Goal: Information Seeking & Learning: Learn about a topic

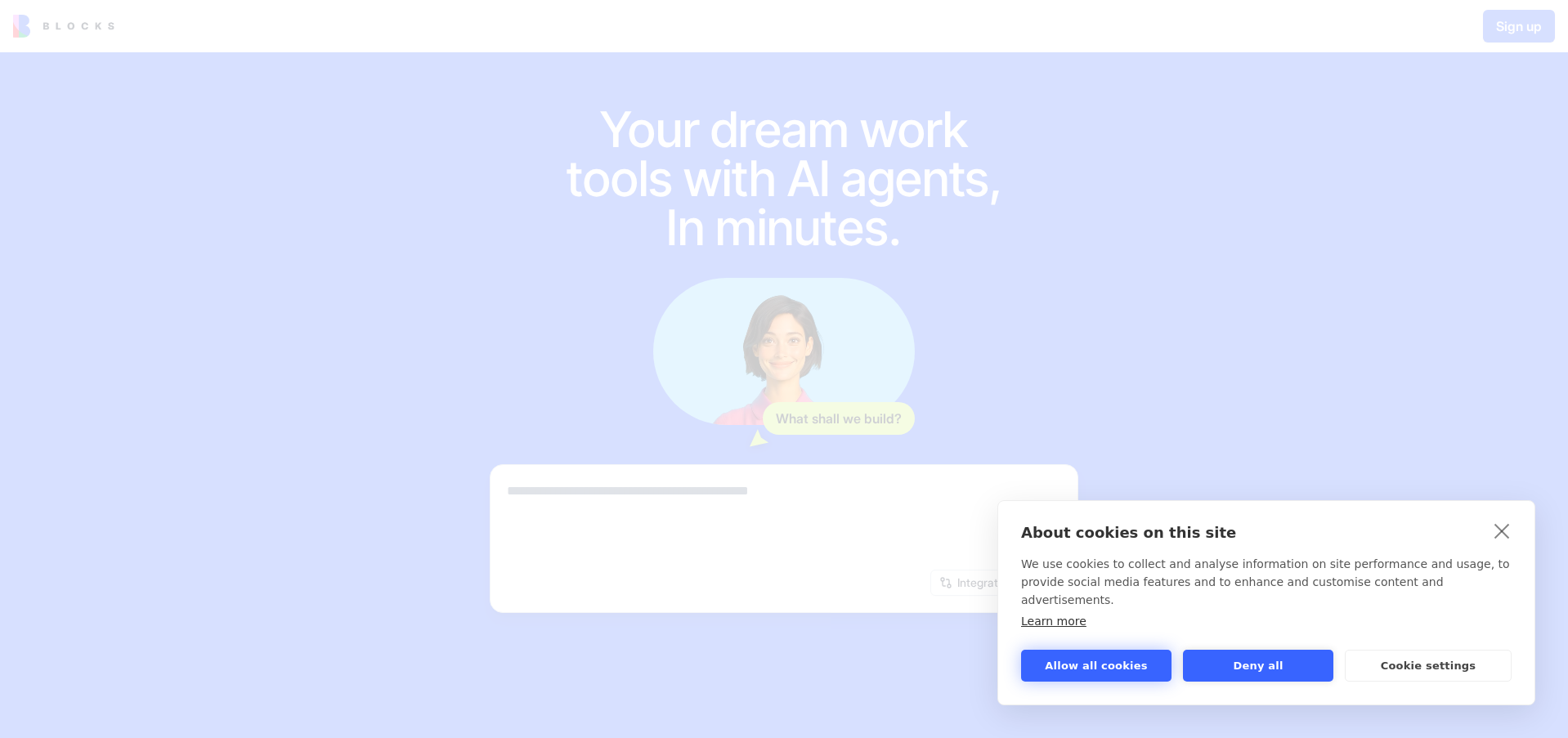
click at [1100, 673] on button "Allow all cookies" at bounding box center [1096, 666] width 150 height 32
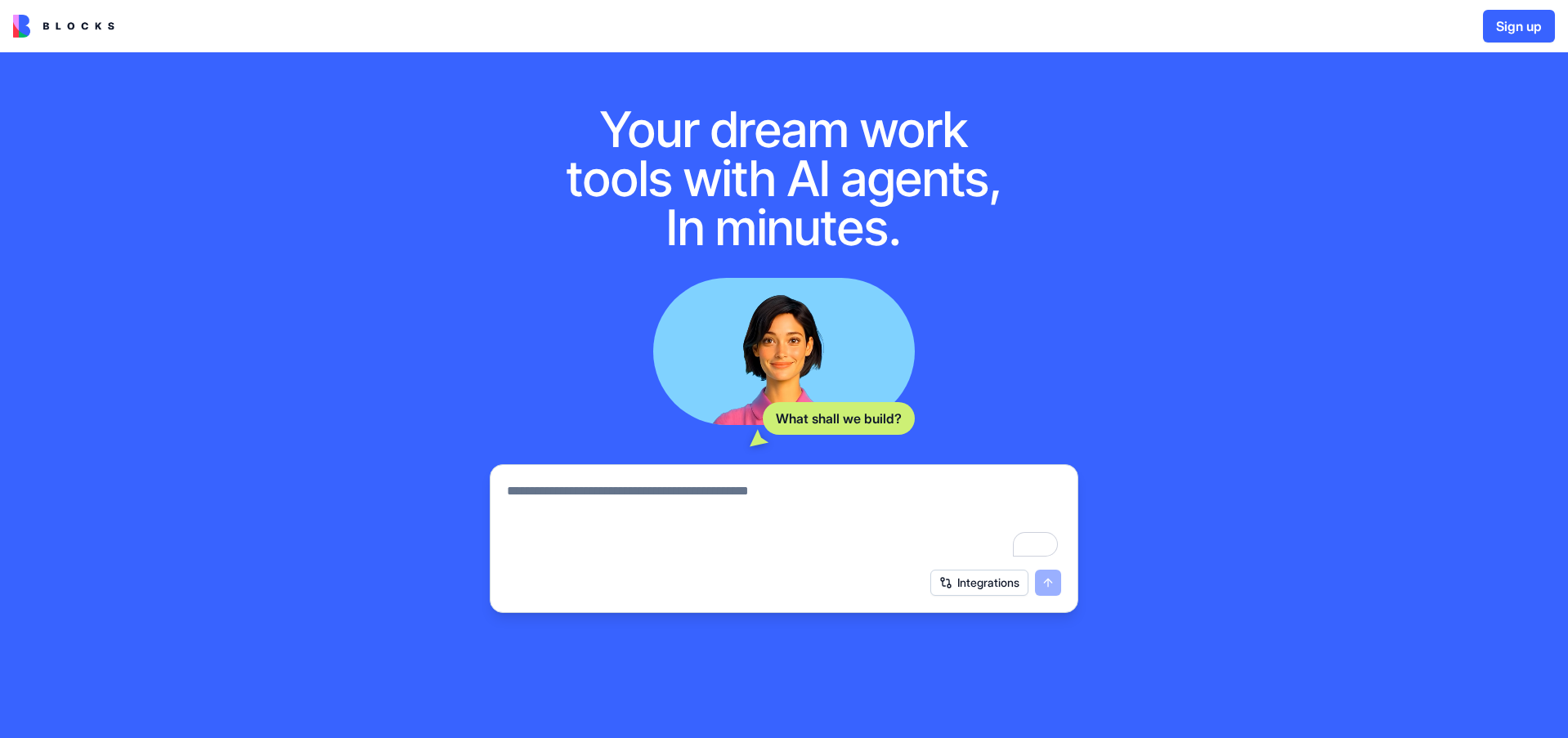
click at [55, 30] on img at bounding box center [64, 26] width 101 height 22
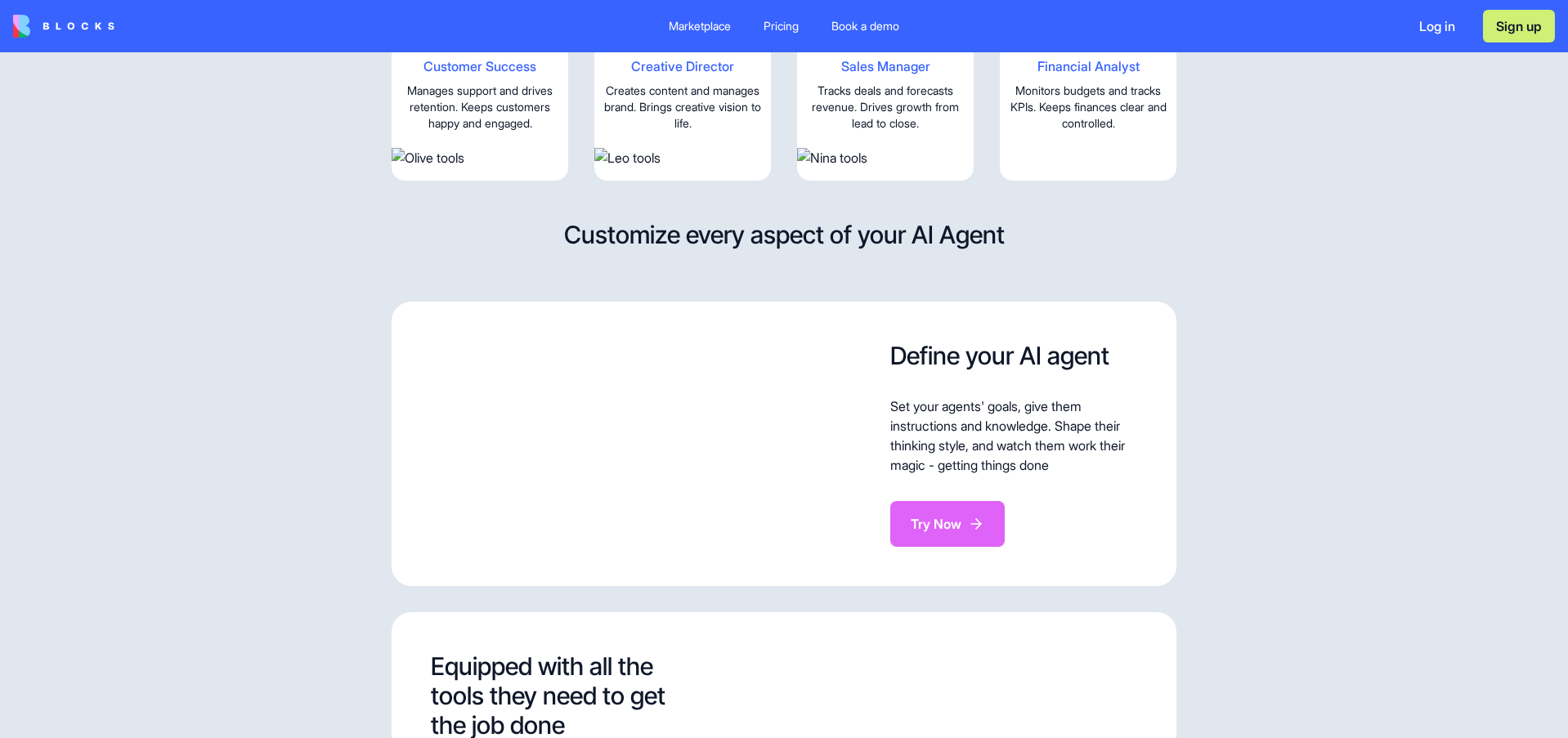
scroll to position [2289, 0]
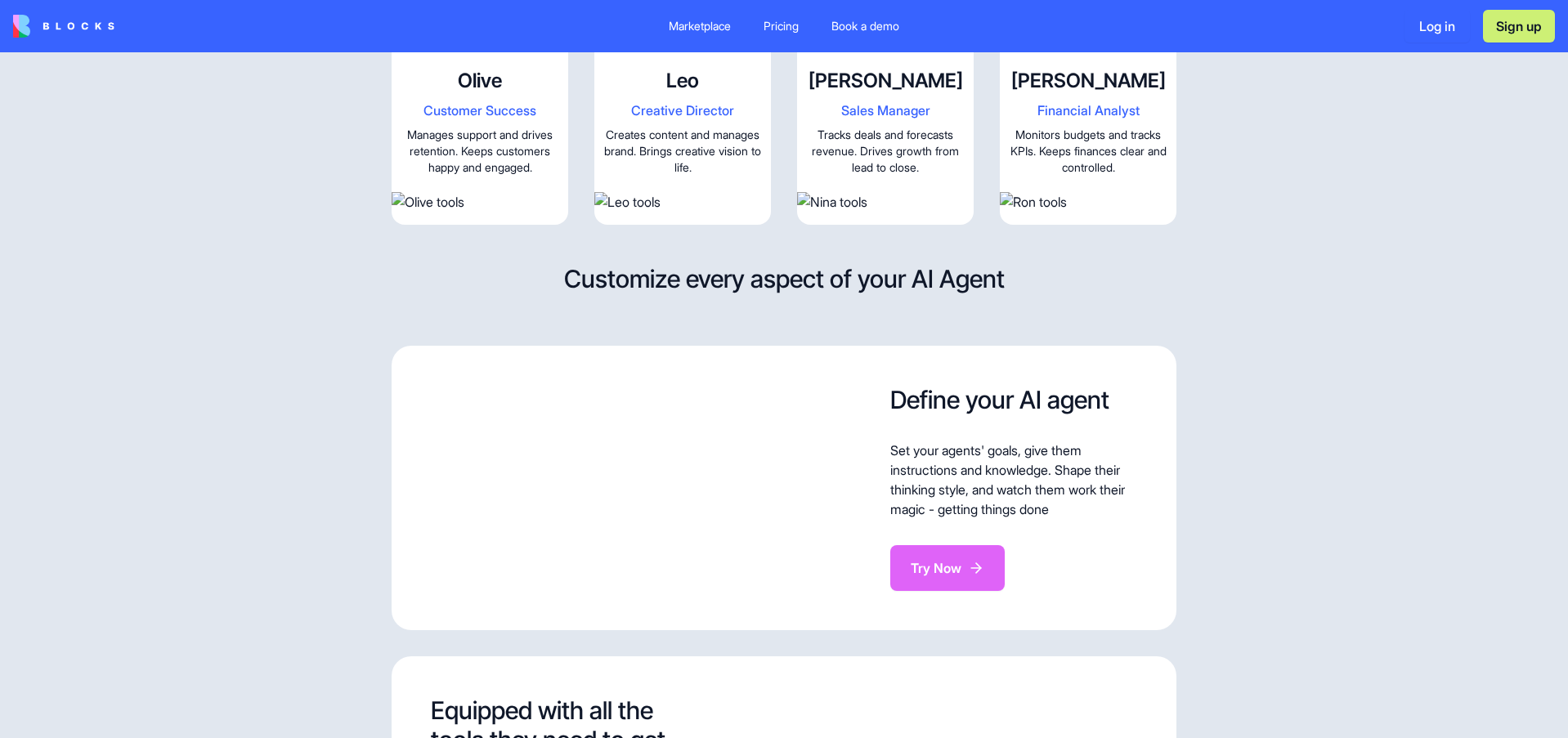
click at [1084, 55] on video at bounding box center [1088, 10] width 177 height 88
click at [1076, 121] on span "Financial Analyst" at bounding box center [1088, 110] width 164 height 20
click at [1086, 121] on span "Financial Analyst" at bounding box center [1088, 110] width 164 height 20
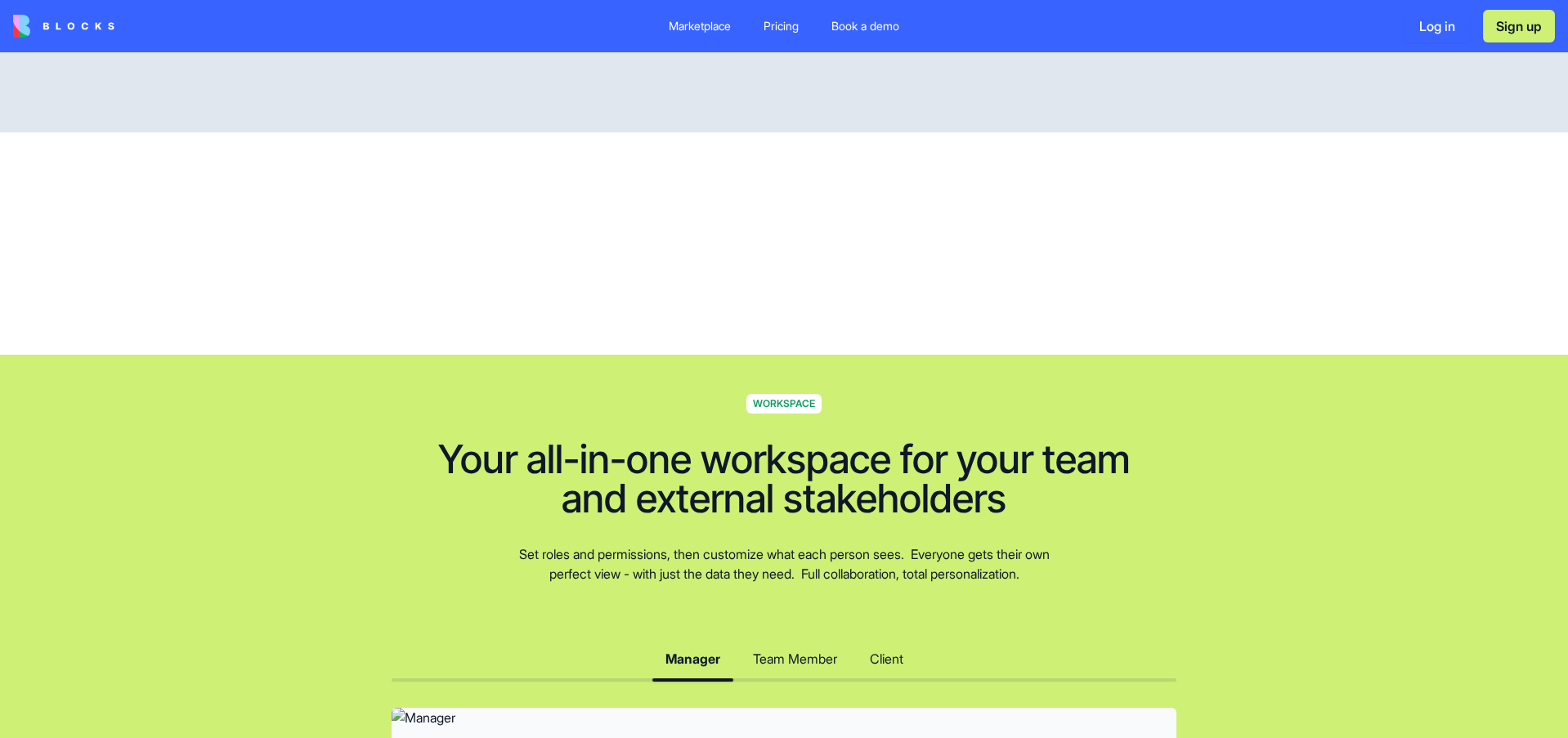
scroll to position [4251, 0]
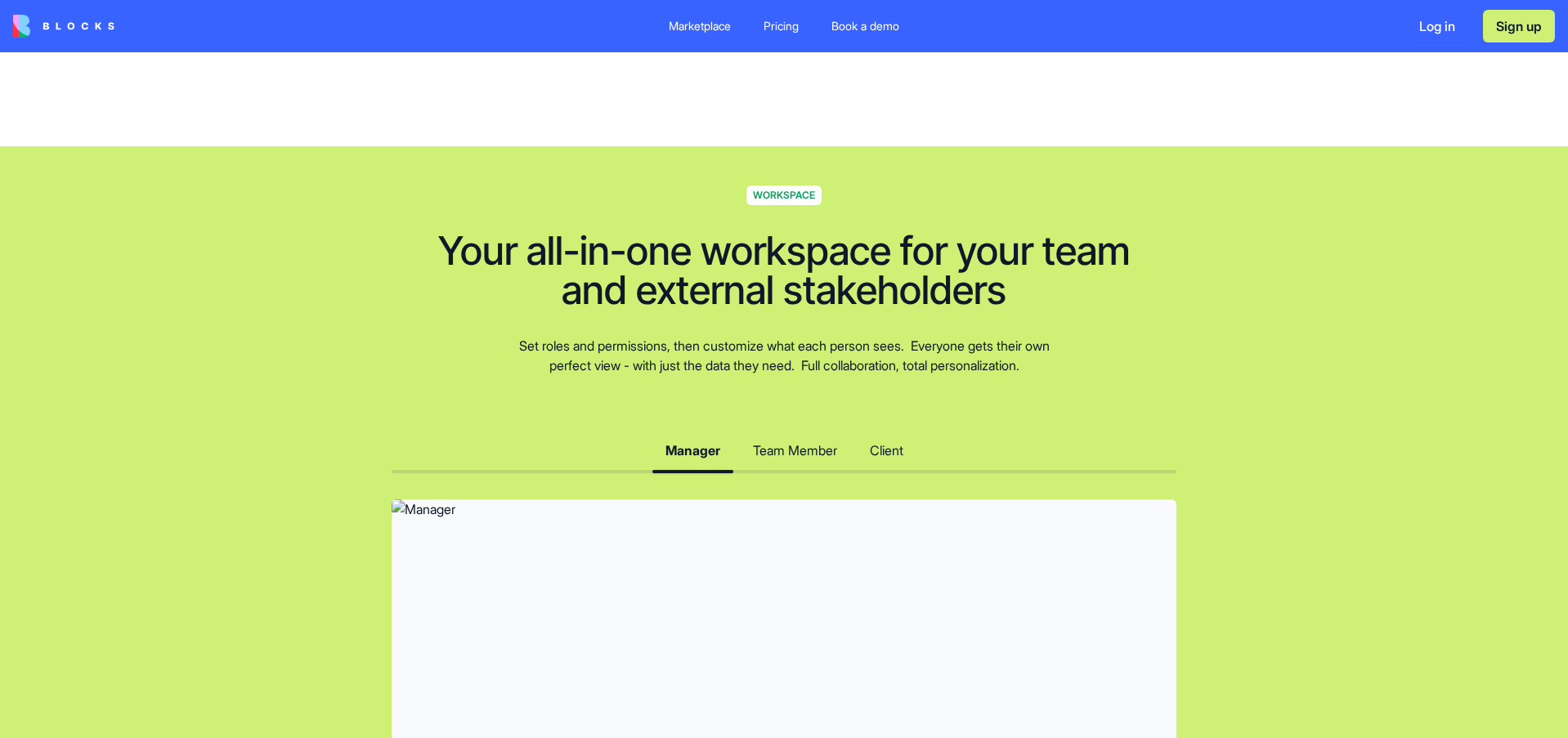
drag, startPoint x: 743, startPoint y: 277, endPoint x: 745, endPoint y: 353, distance: 76.0
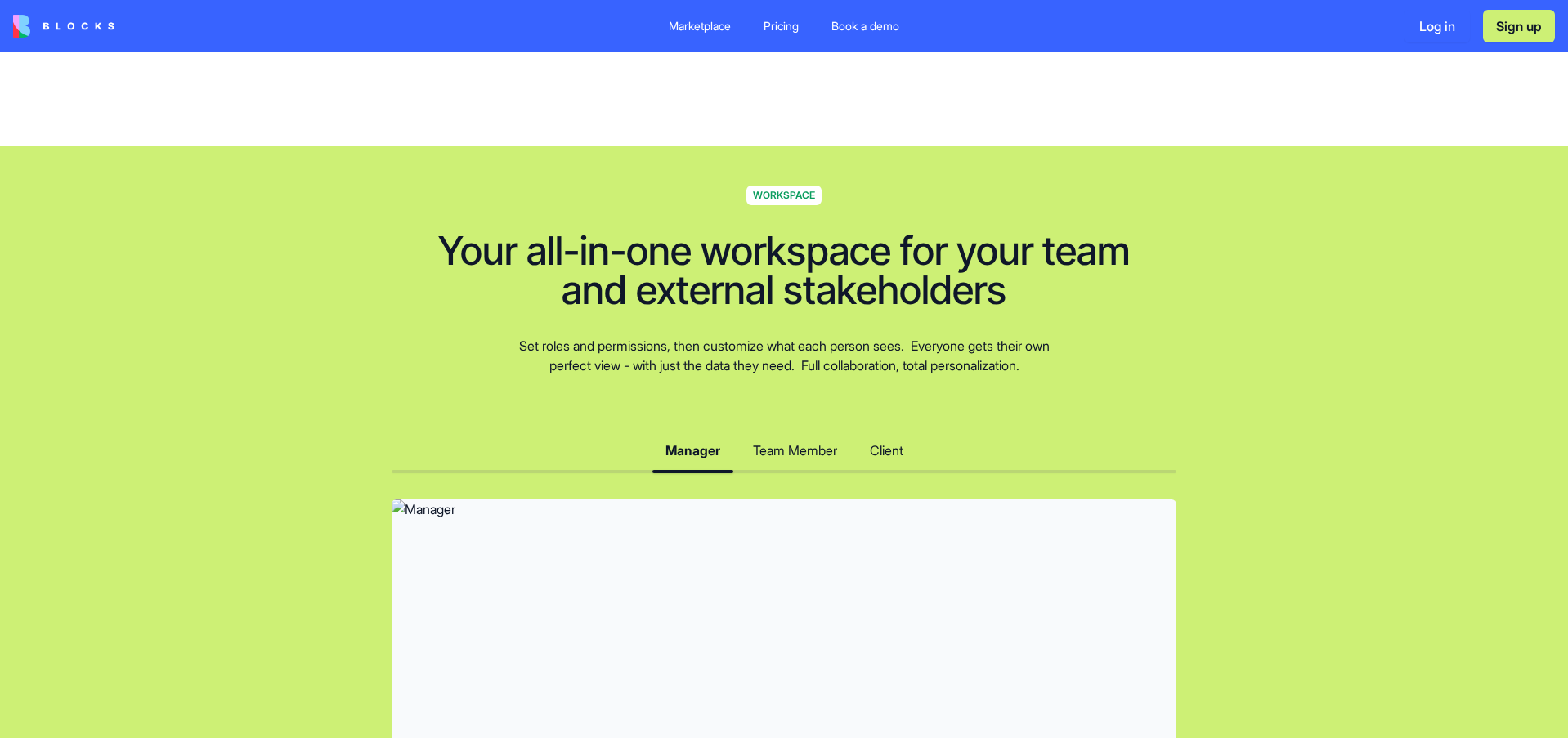
drag, startPoint x: 745, startPoint y: 353, endPoint x: 805, endPoint y: 446, distance: 110.7
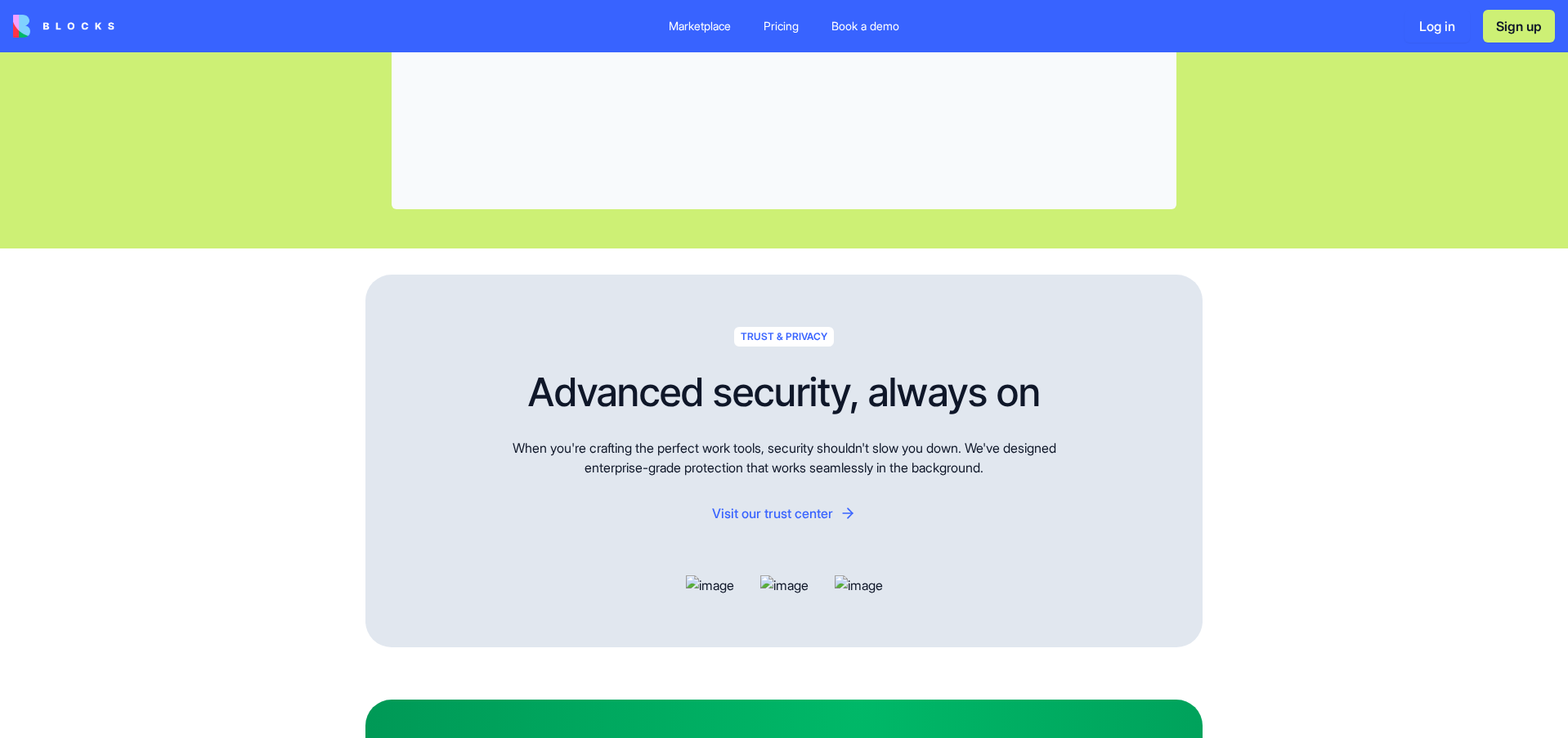
scroll to position [5068, 0]
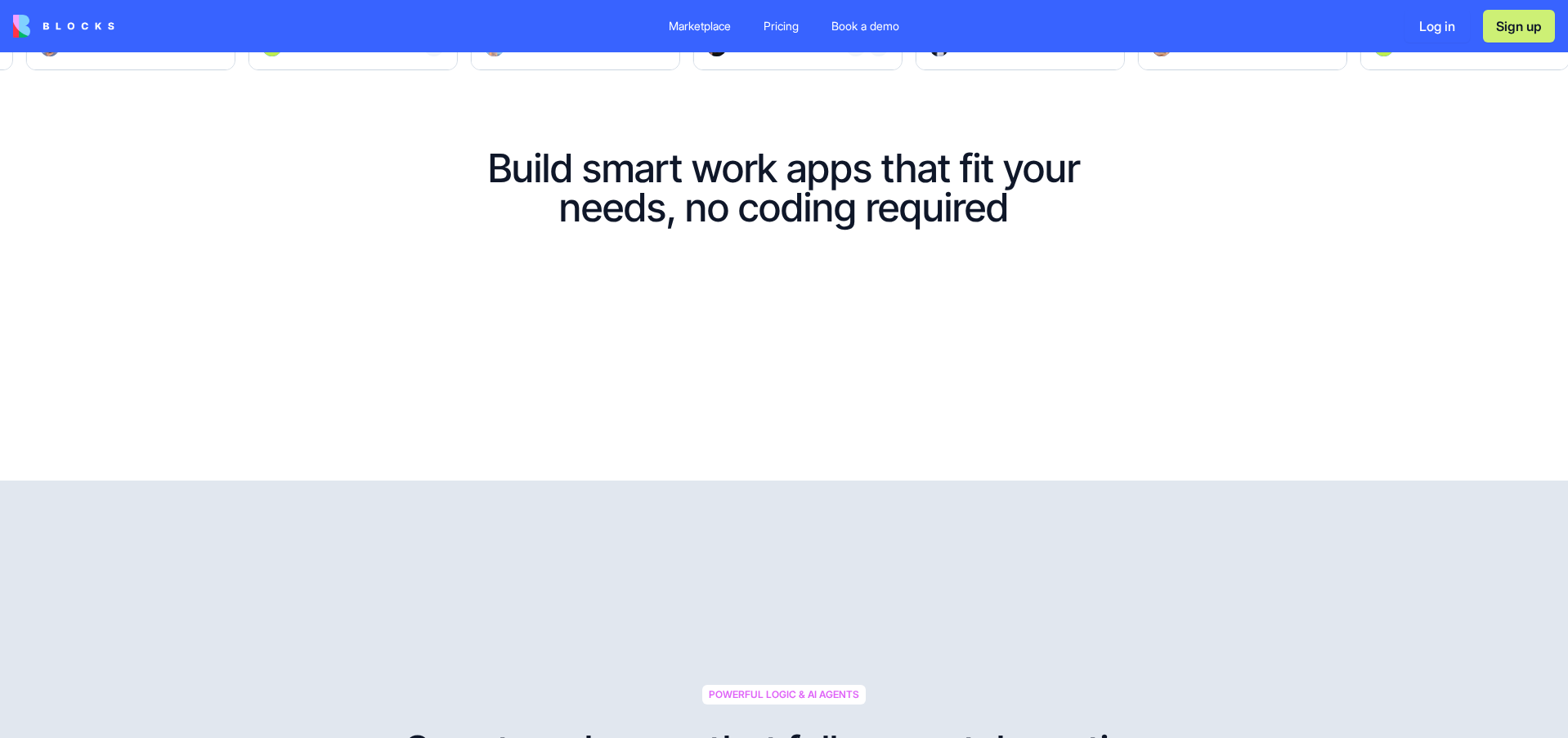
scroll to position [579, 0]
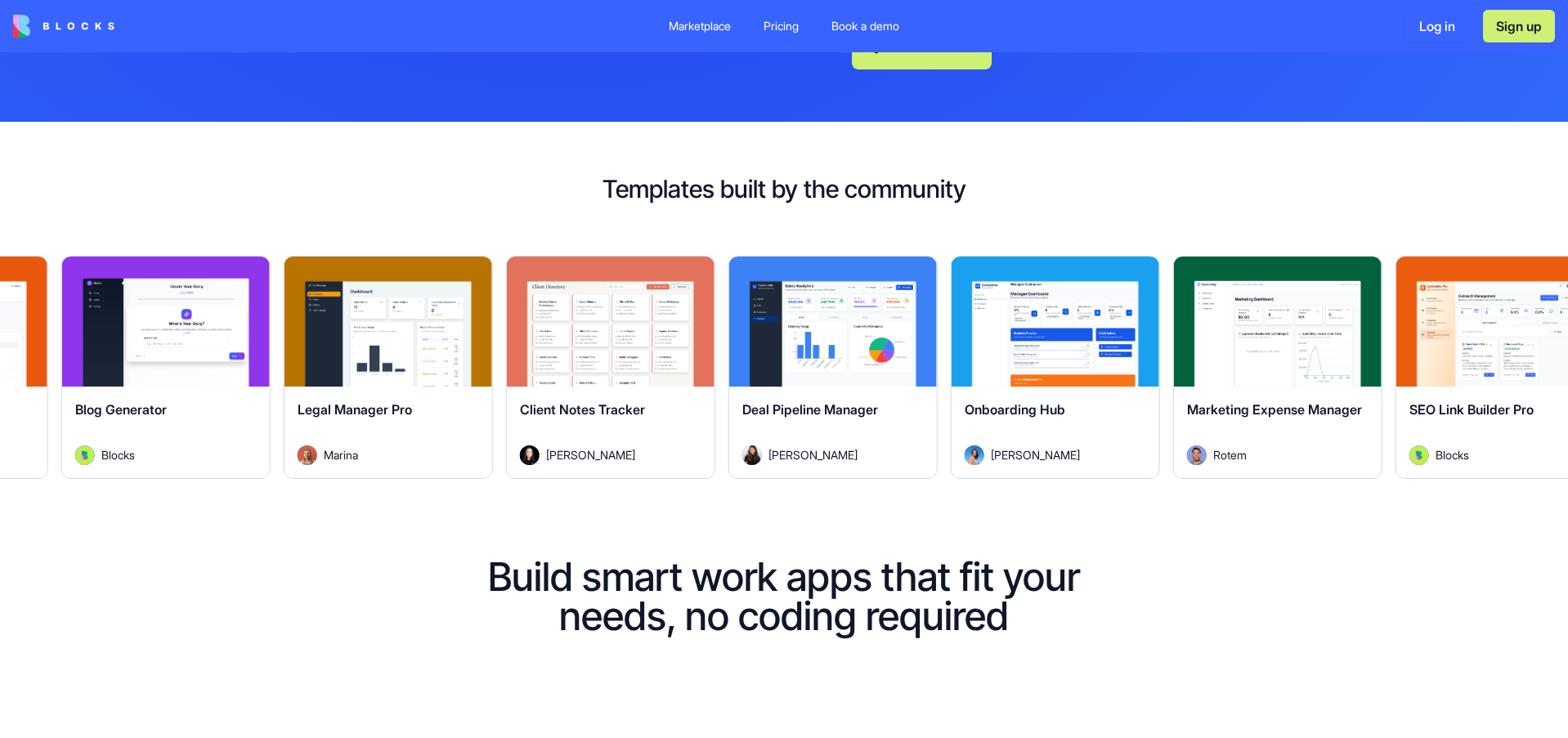
click at [781, 11] on div "Marketplace Pricing Book a demo Log in Sign up" at bounding box center [784, 26] width 1568 height 52
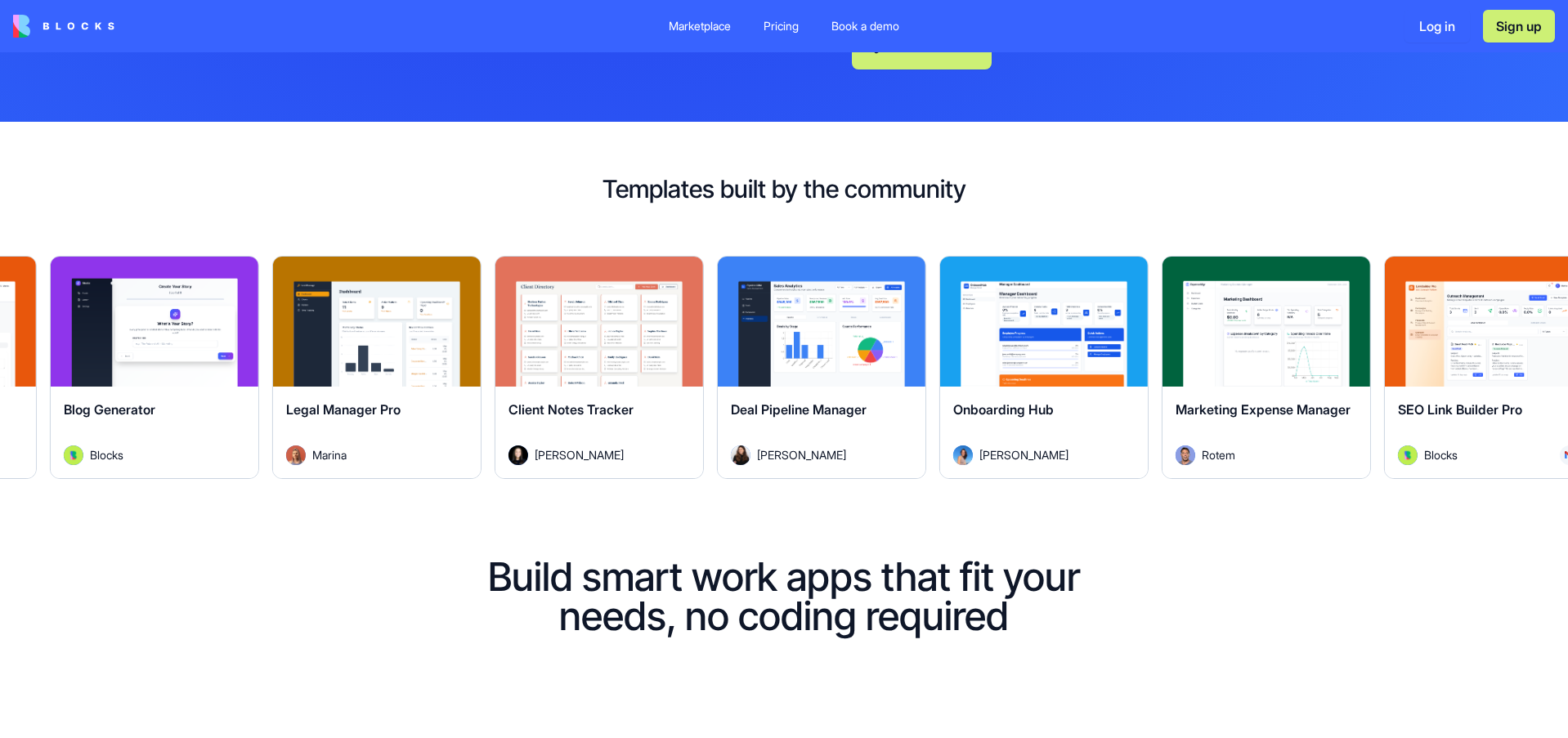
click at [778, 22] on div "Pricing" at bounding box center [781, 25] width 36 height 16
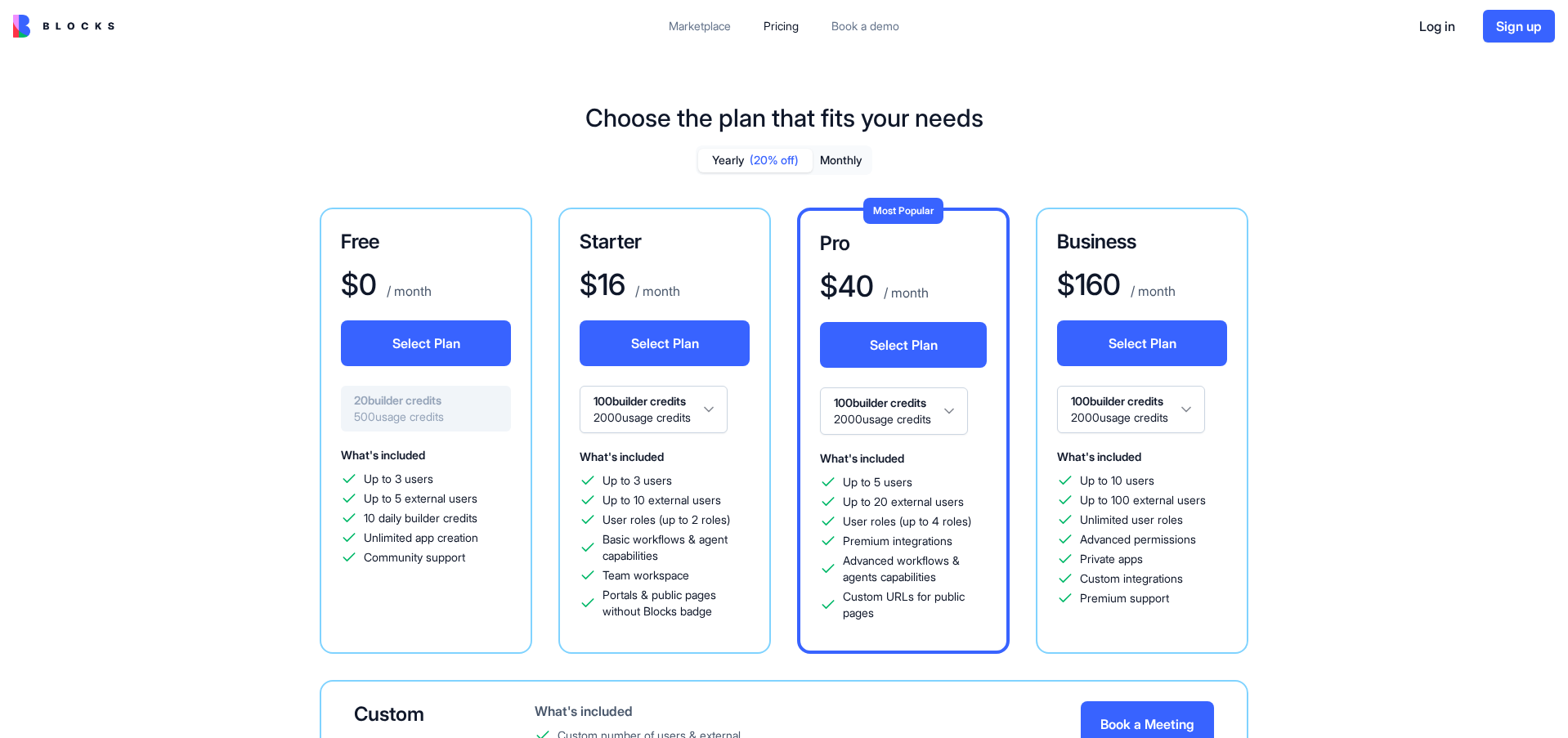
click at [709, 28] on div "Marketplace" at bounding box center [700, 25] width 62 height 16
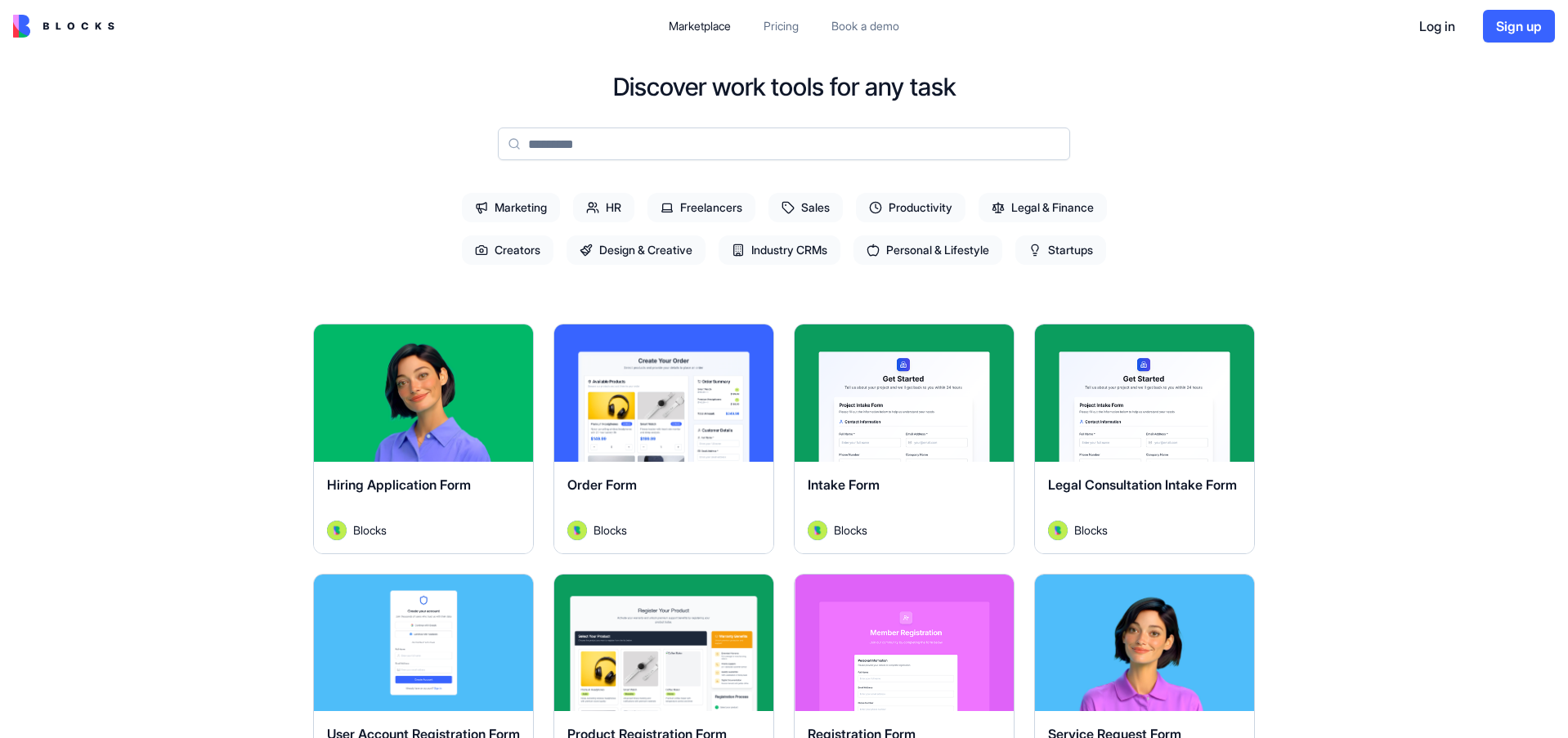
click at [616, 140] on input at bounding box center [784, 143] width 572 height 33
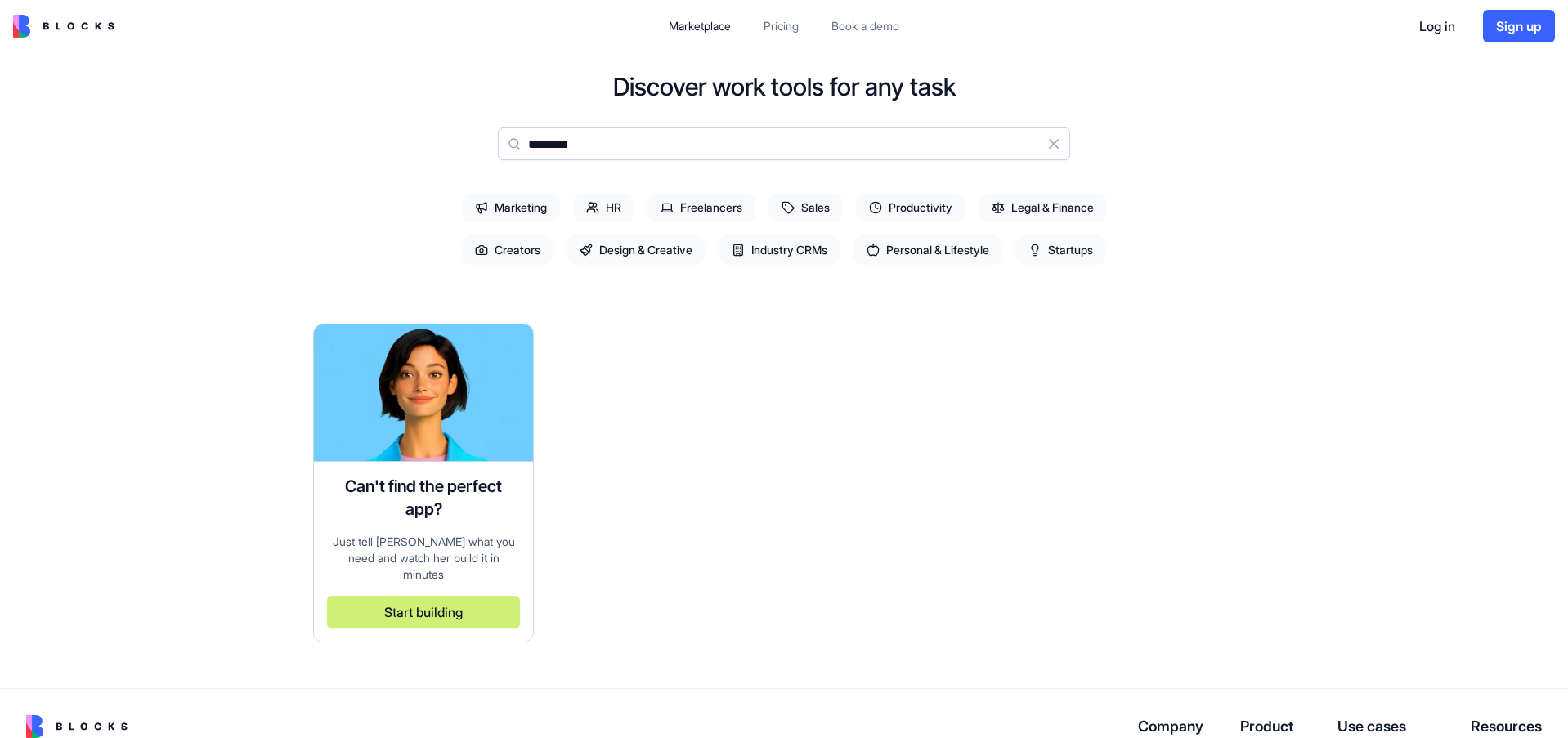
drag, startPoint x: 636, startPoint y: 144, endPoint x: 499, endPoint y: 141, distance: 137.0
click at [499, 141] on input "********" at bounding box center [784, 143] width 572 height 33
drag, startPoint x: 575, startPoint y: 143, endPoint x: 508, endPoint y: 144, distance: 67.0
click at [508, 144] on div "****** Clear" at bounding box center [784, 143] width 572 height 33
type input "*******"
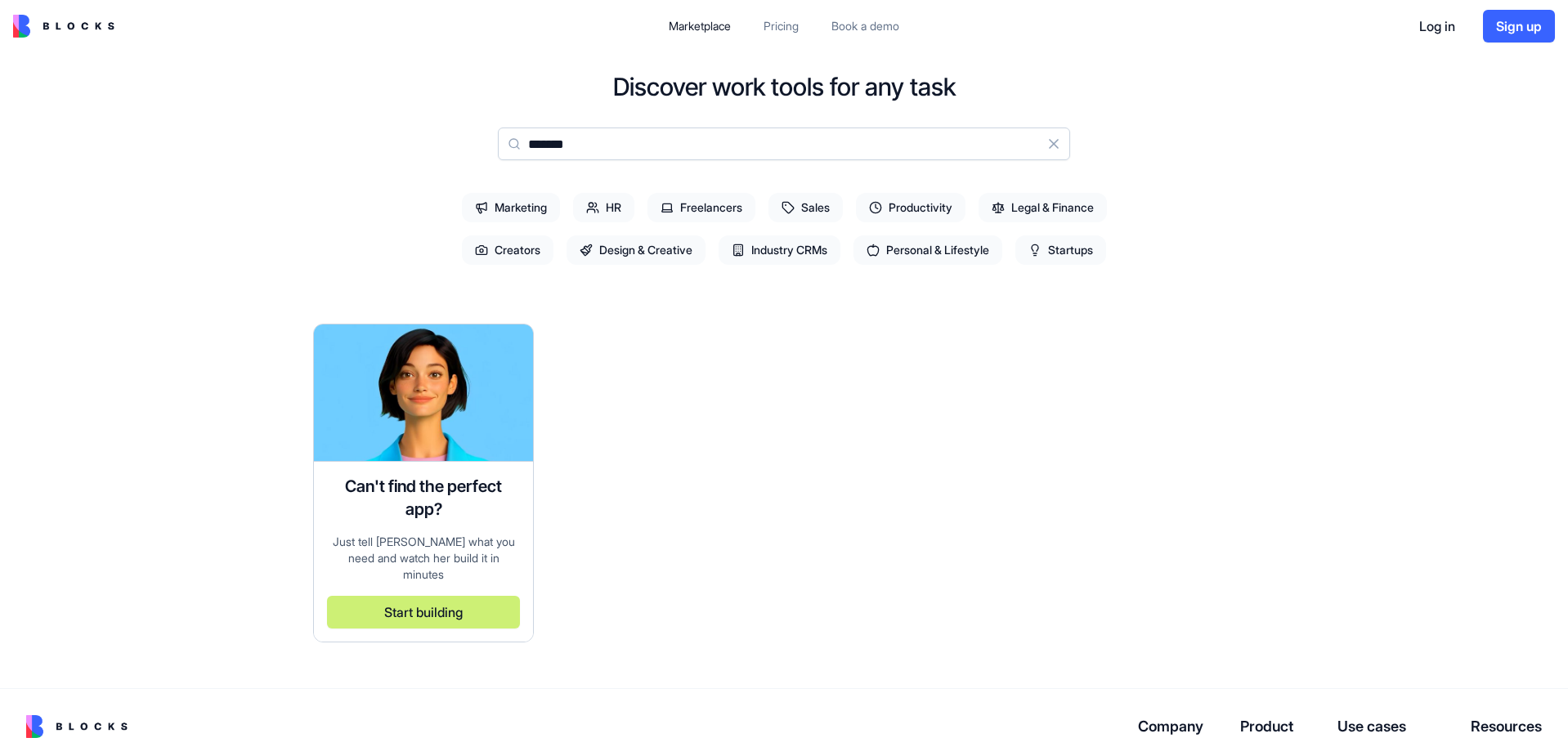
click at [817, 217] on span "Sales" at bounding box center [805, 206] width 75 height 29
click at [811, 206] on span "Sales" at bounding box center [805, 206] width 75 height 29
drag, startPoint x: 99, startPoint y: 50, endPoint x: 114, endPoint y: 49, distance: 15.0
click at [113, 49] on div "Marketplace Pricing Book a demo Log in Sign up" at bounding box center [784, 26] width 1568 height 52
drag, startPoint x: 122, startPoint y: 68, endPoint x: 210, endPoint y: 159, distance: 126.6
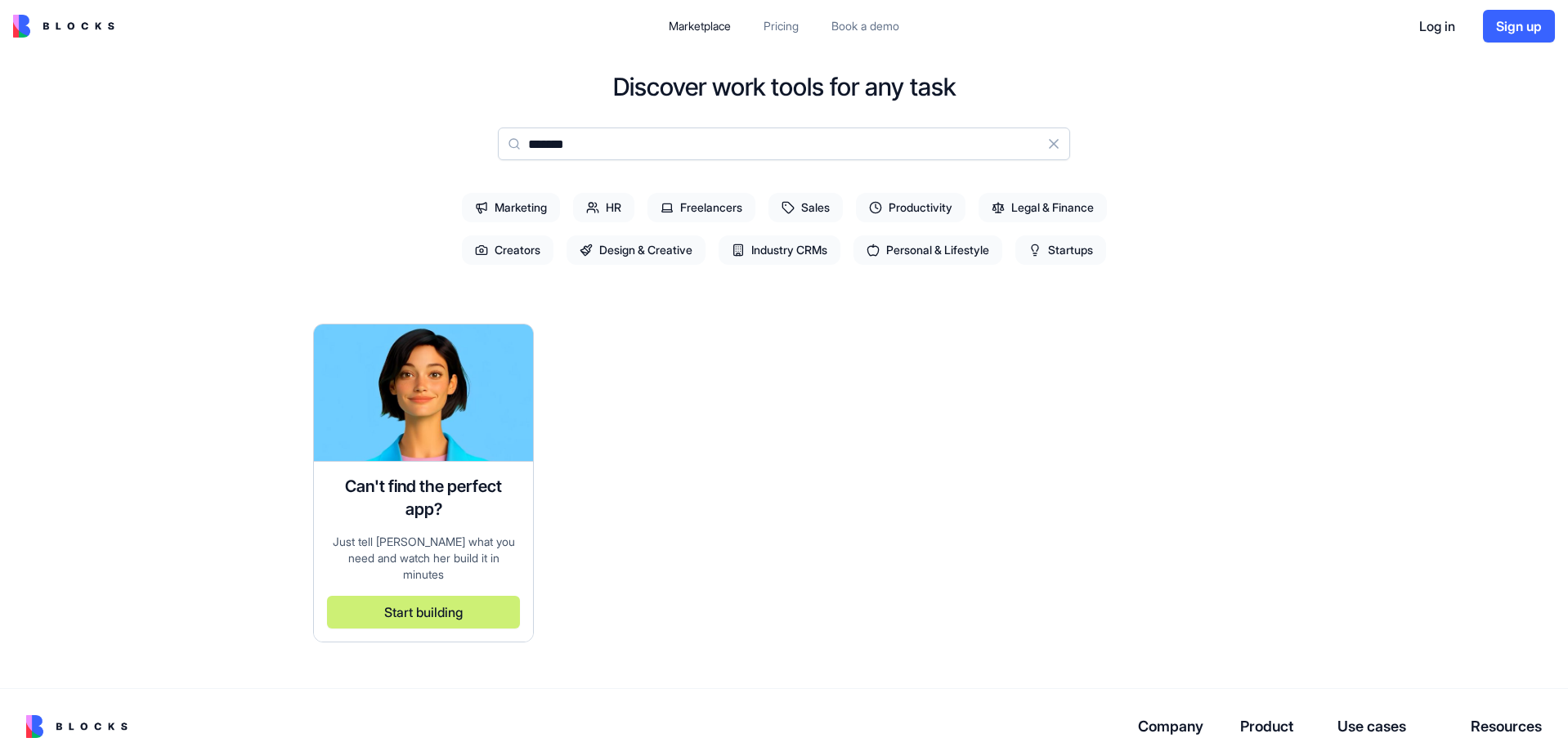
drag, startPoint x: 264, startPoint y: 173, endPoint x: 272, endPoint y: 174, distance: 8.1
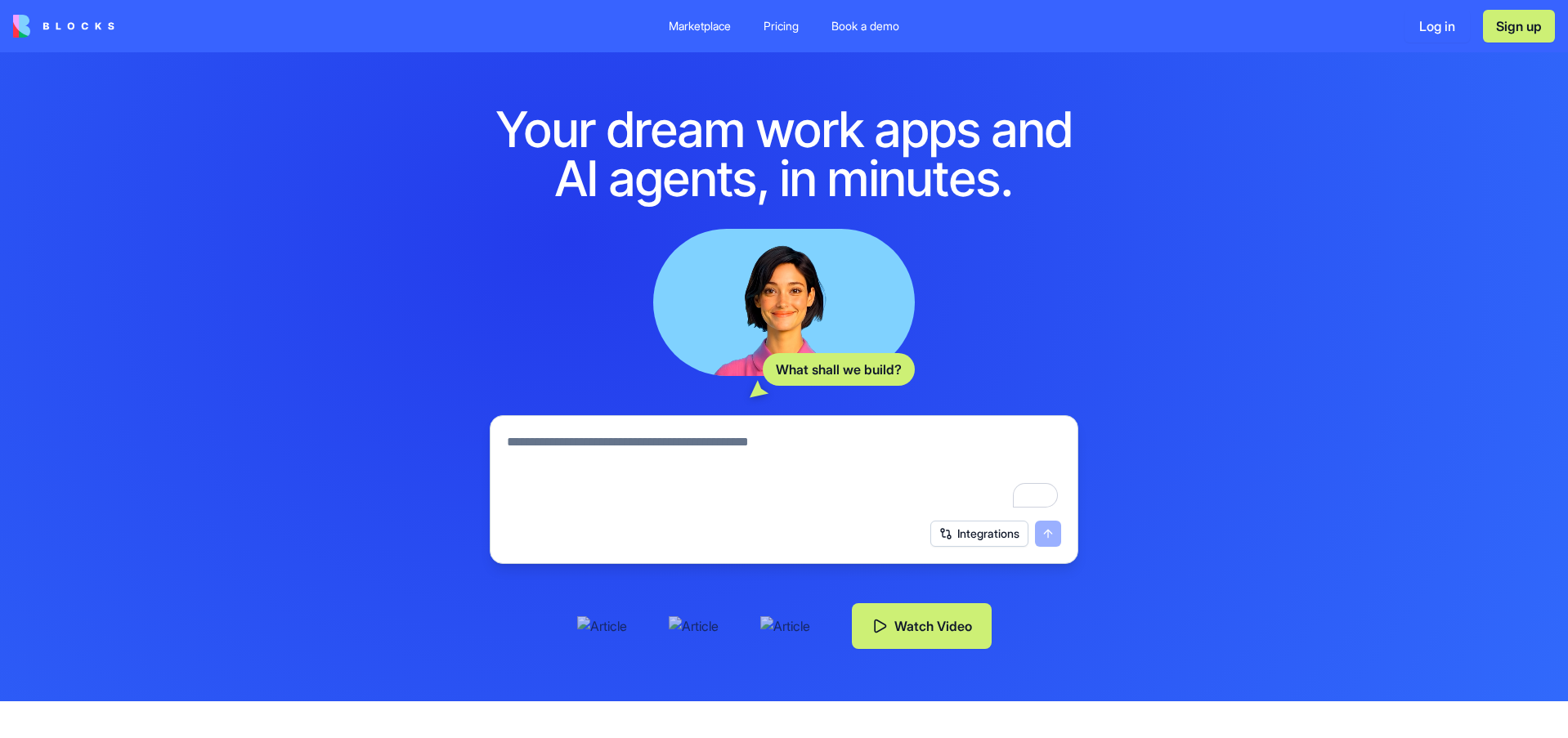
click at [720, 33] on div "Marketplace" at bounding box center [700, 25] width 62 height 16
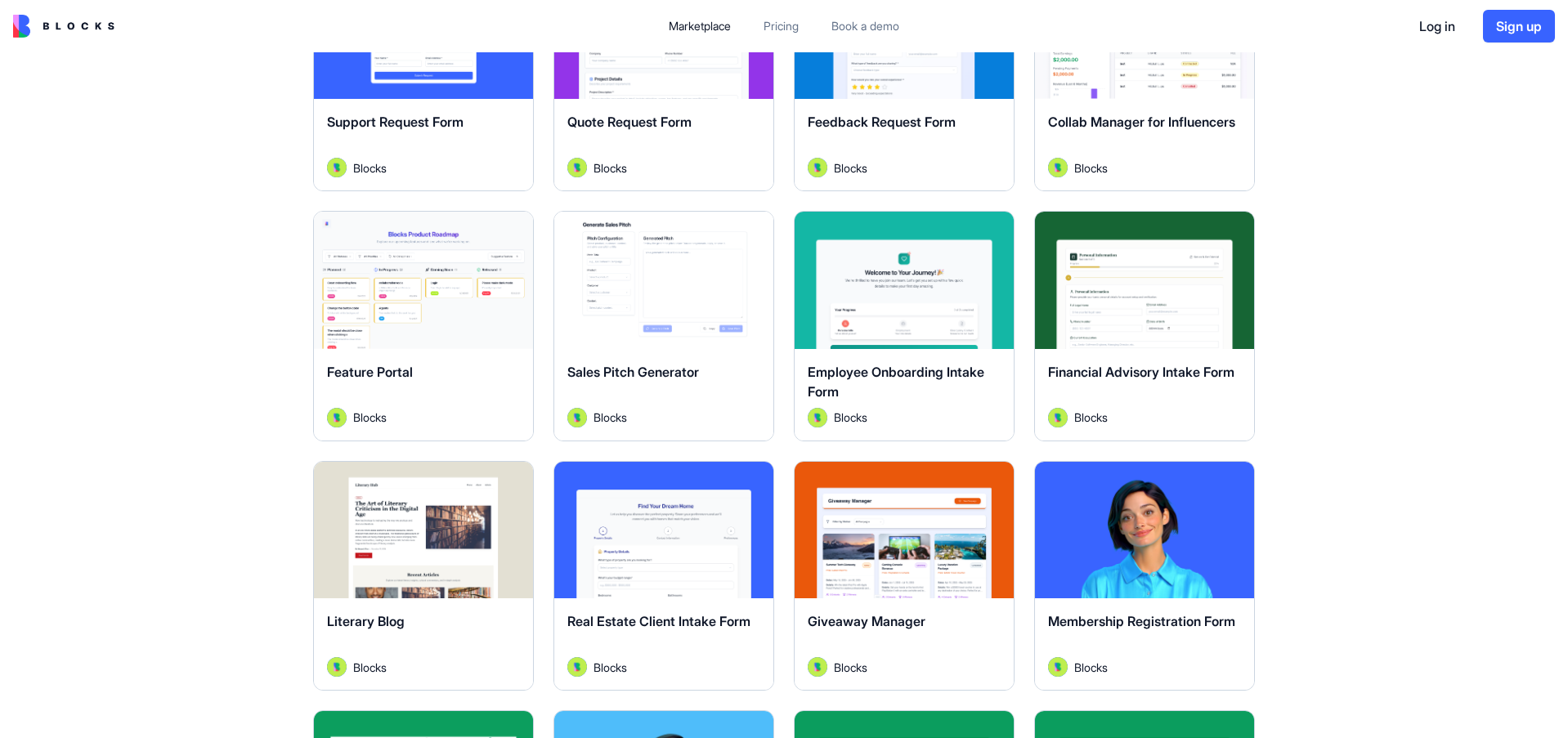
scroll to position [1144, 0]
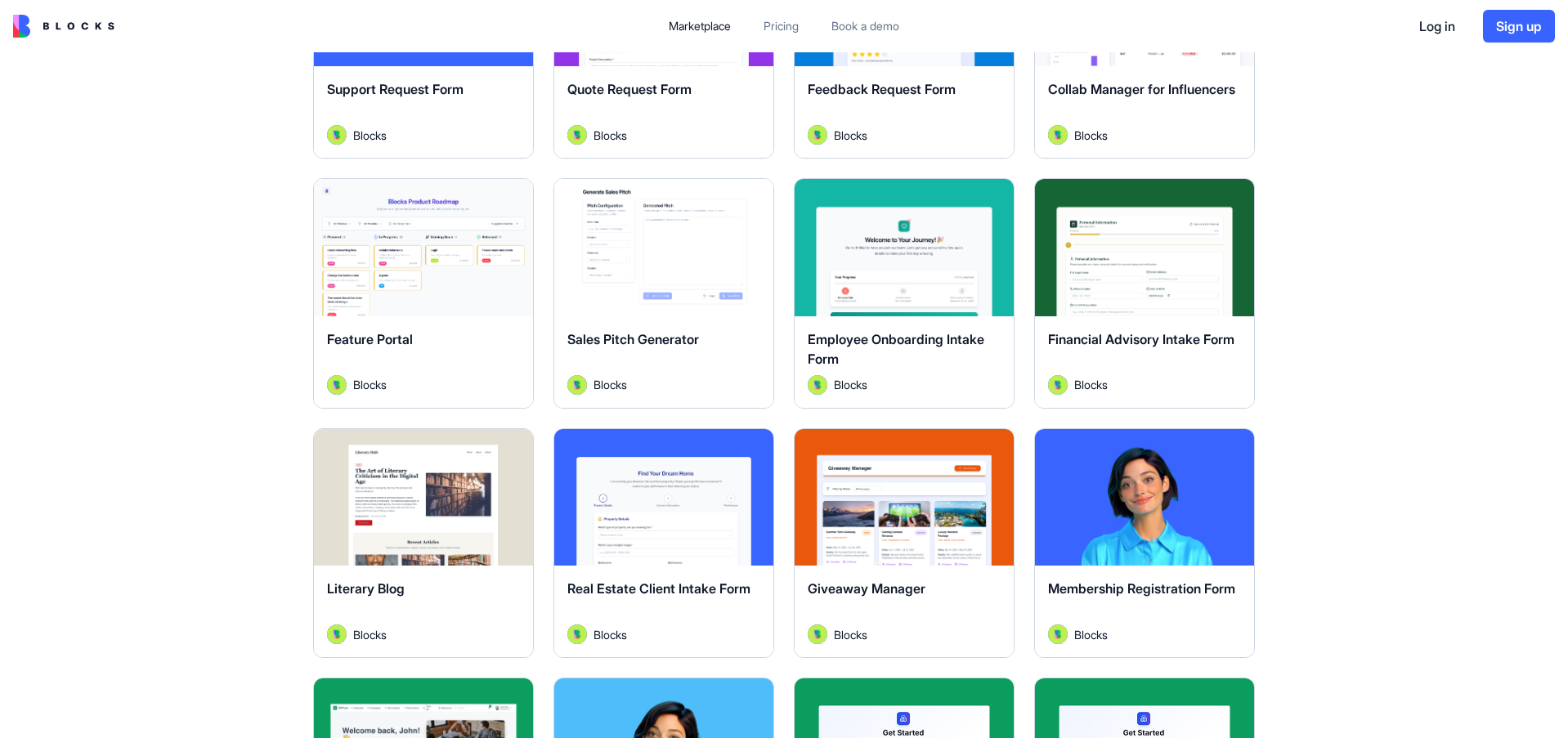
click at [639, 266] on div "Explore" at bounding box center [663, 248] width 219 height 137
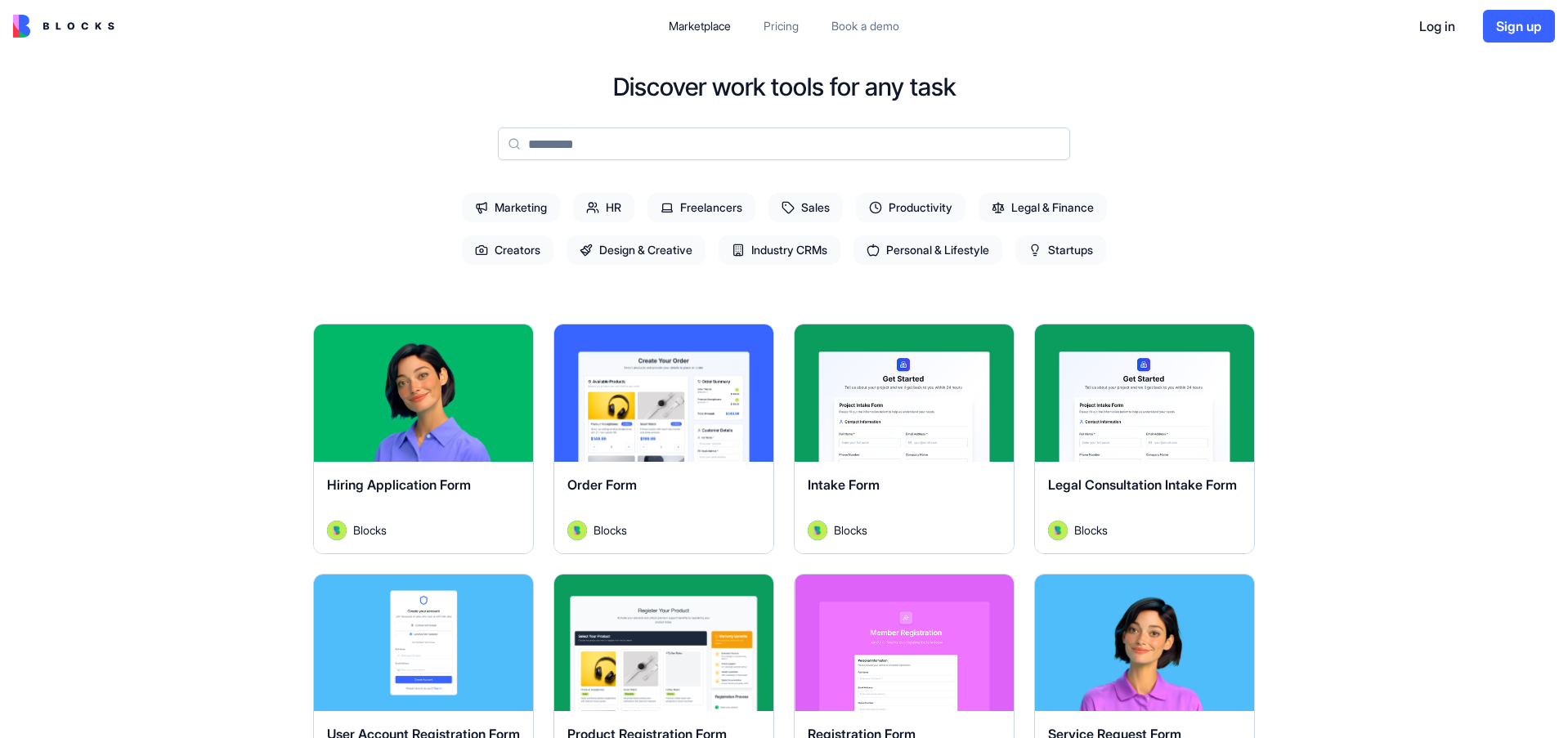
click at [606, 145] on input at bounding box center [784, 143] width 572 height 33
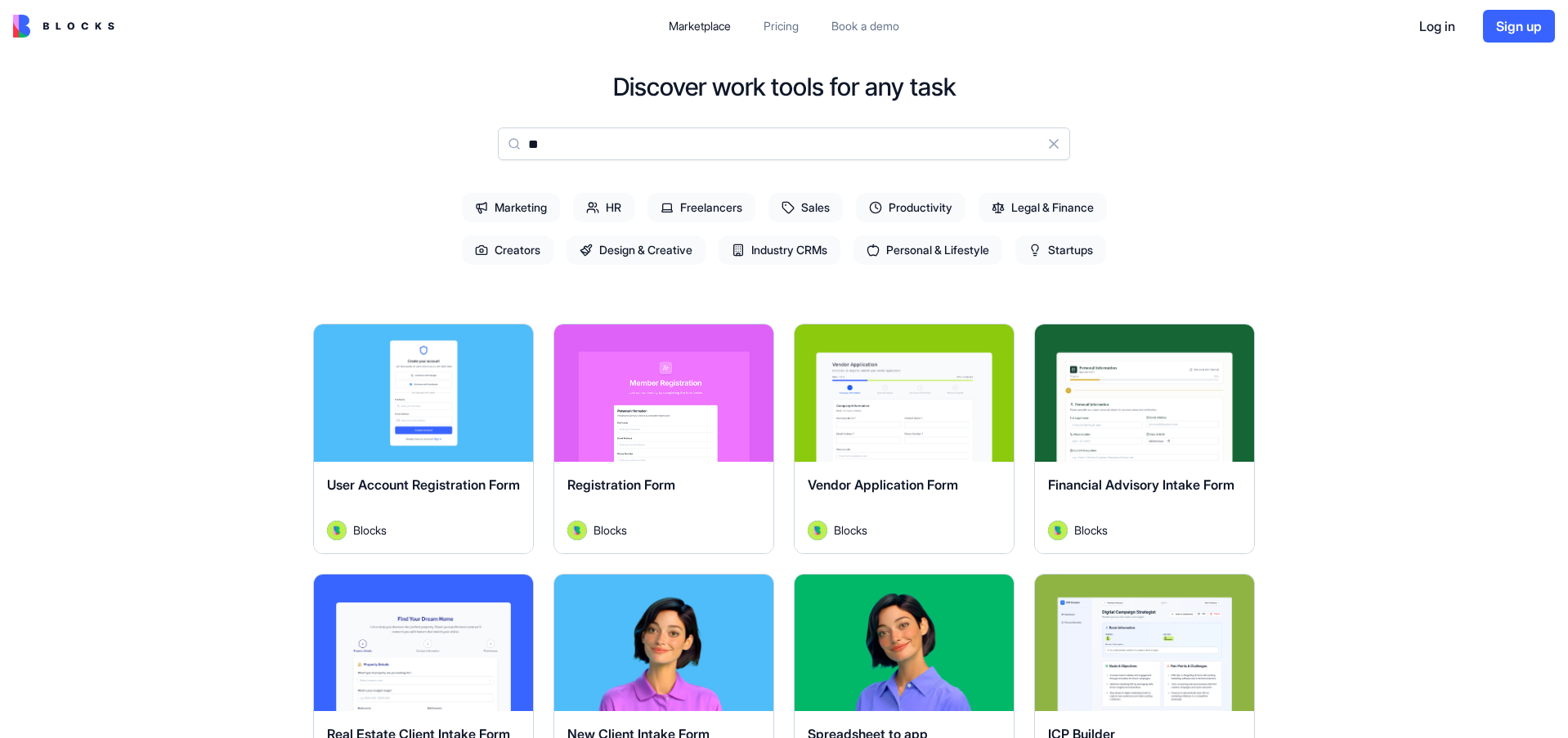
type input "*"
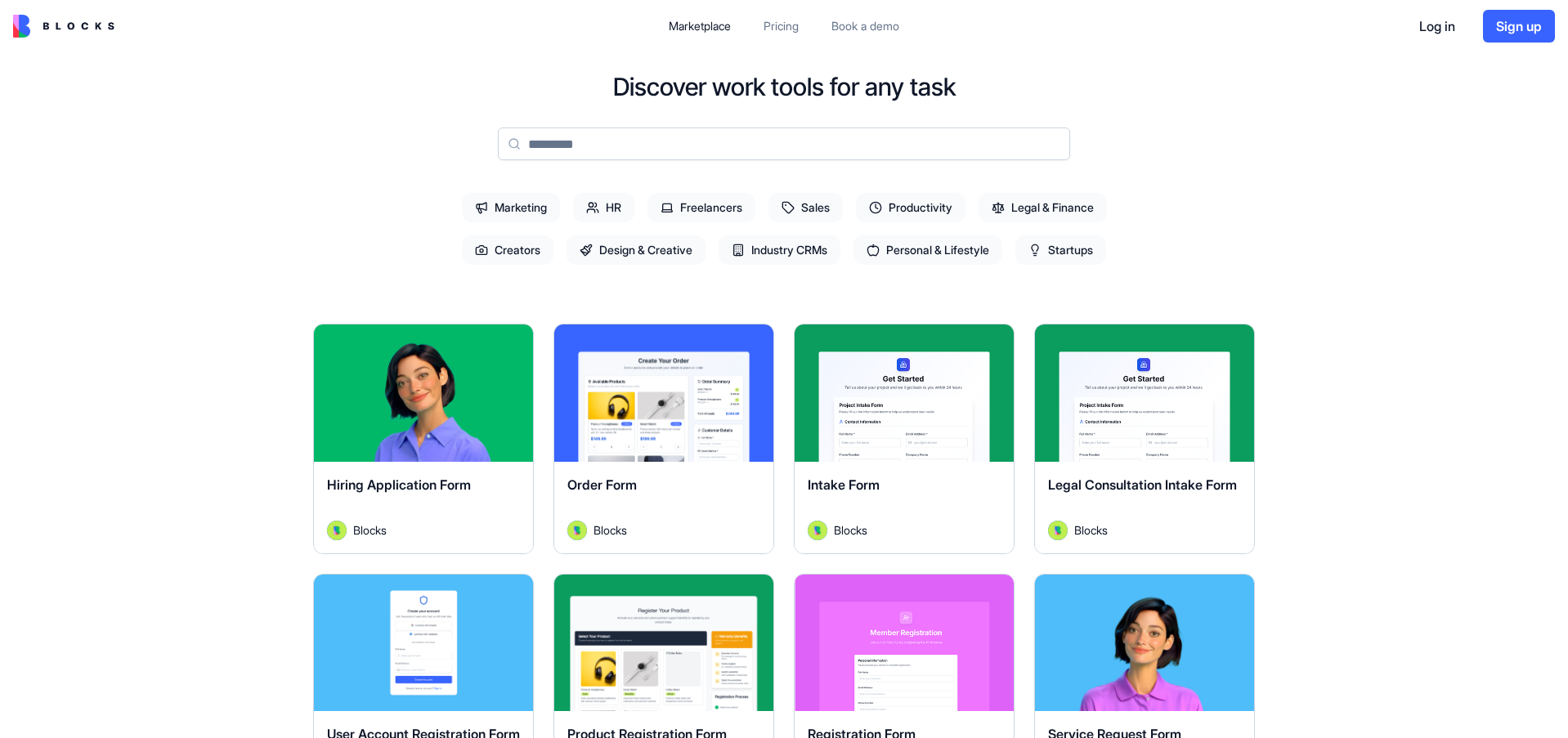
click at [61, 22] on img at bounding box center [64, 26] width 101 height 22
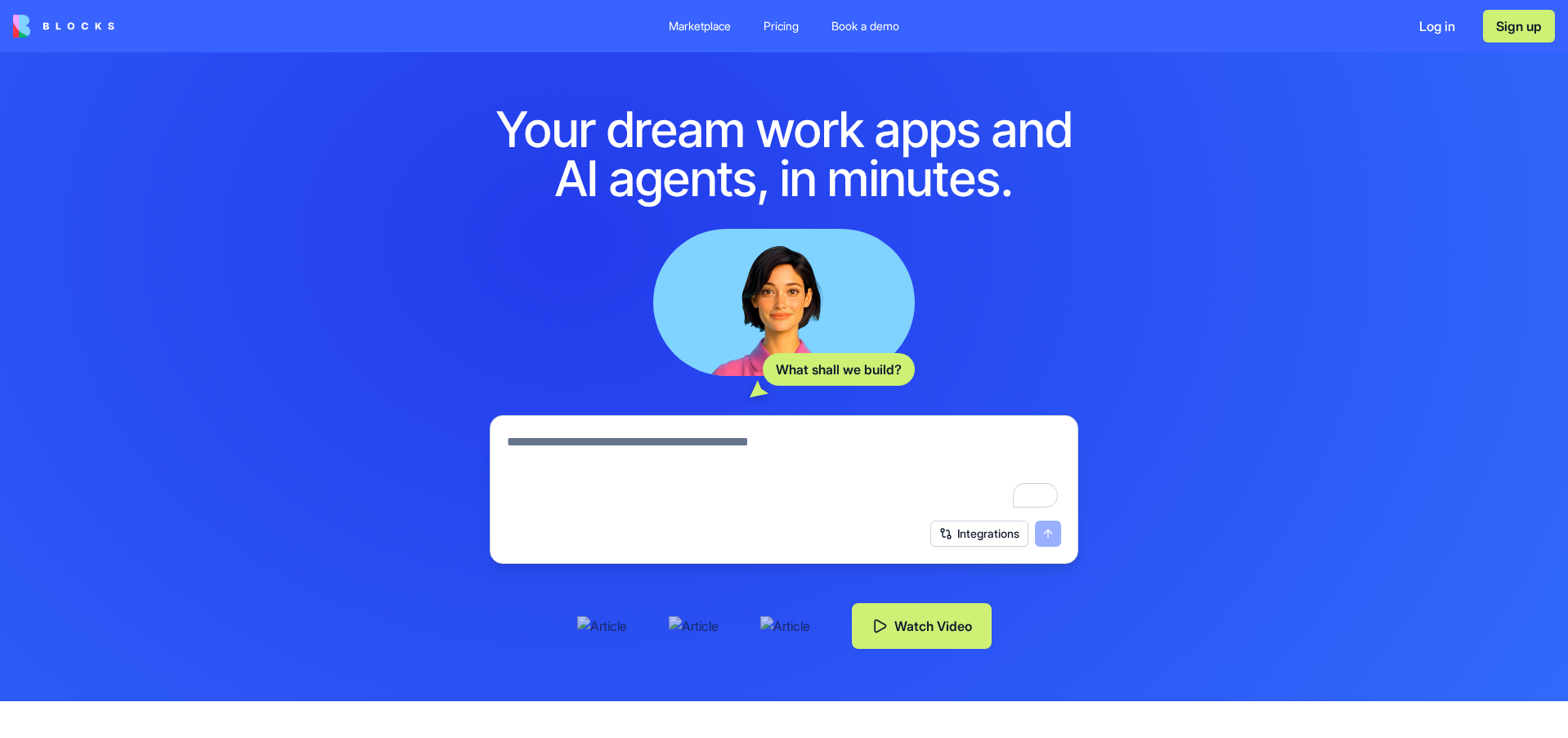
click at [707, 498] on textarea "To enrich screen reader interactions, please activate Accessibility in Grammarl…" at bounding box center [783, 472] width 554 height 78
type textarea "**********"
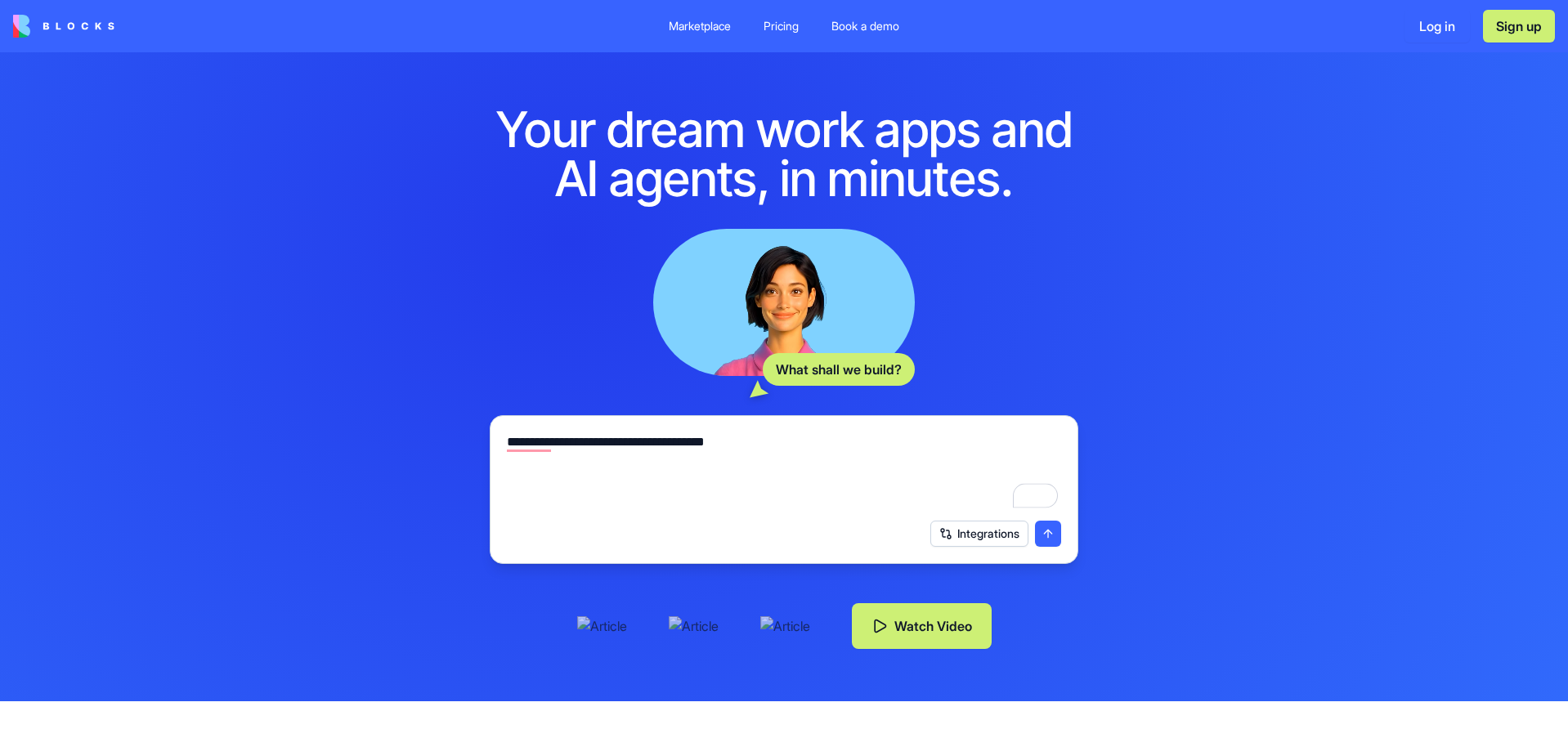
click at [529, 433] on div "**********" at bounding box center [784, 466] width 574 height 88
click at [529, 442] on textarea "**********" at bounding box center [783, 472] width 554 height 78
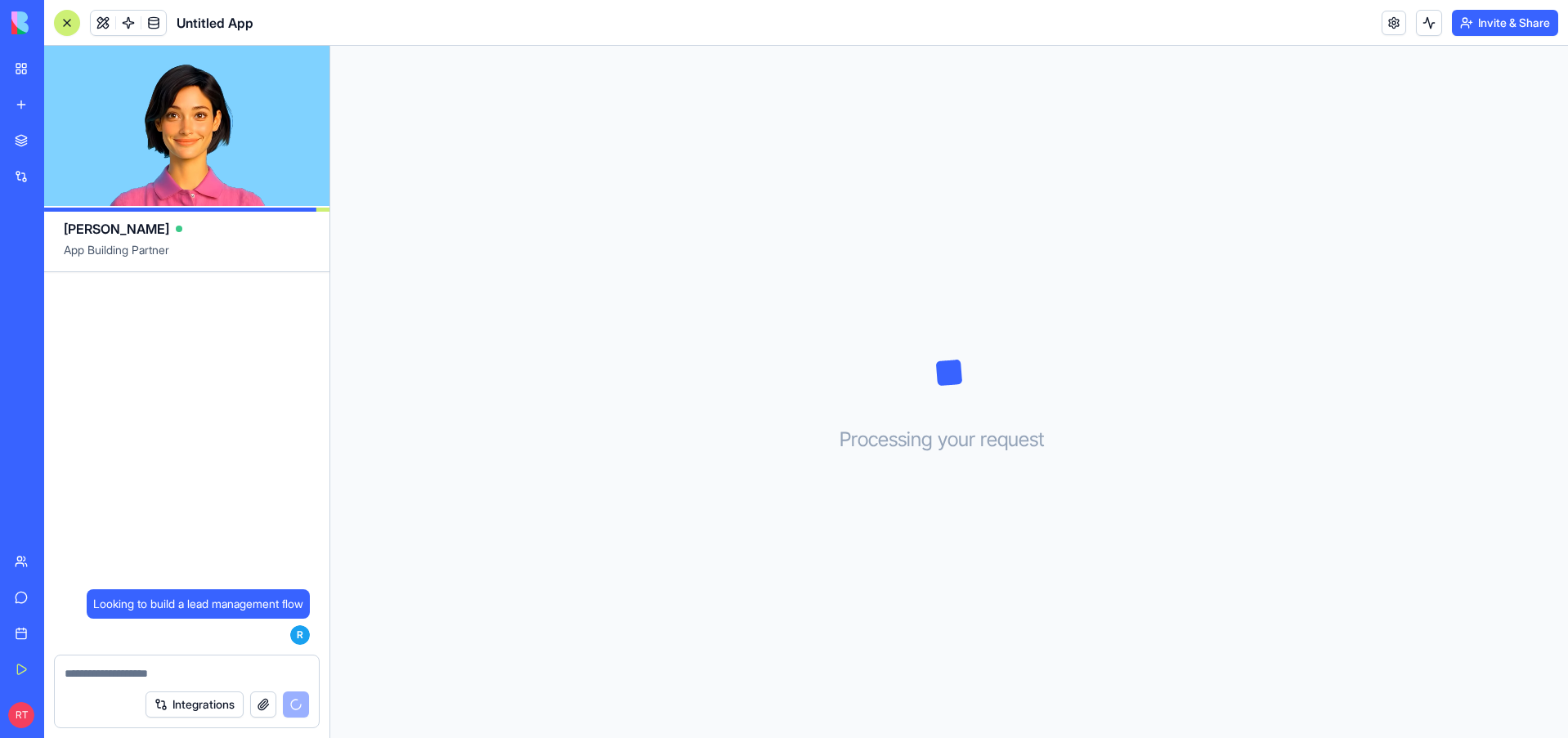
scroll to position [216, 0]
